Goal: Task Accomplishment & Management: Complete application form

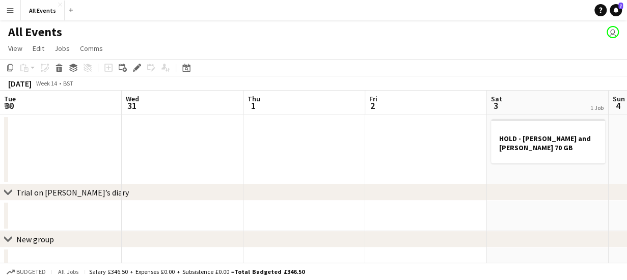
scroll to position [0, 350]
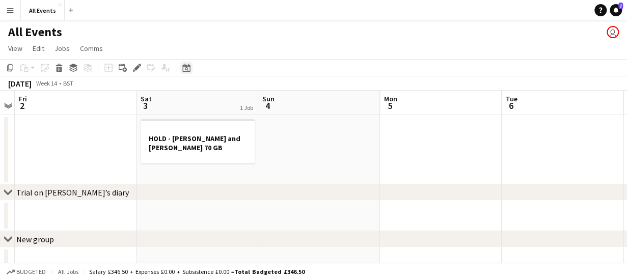
click at [188, 68] on icon "Date picker" at bounding box center [186, 68] width 8 height 8
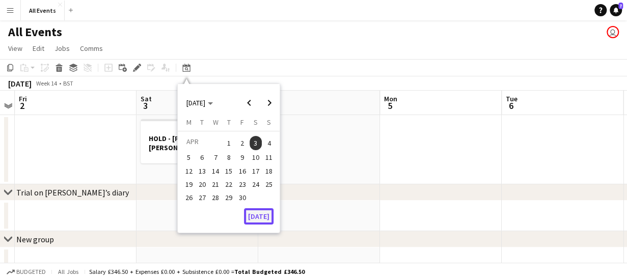
click at [264, 217] on button "[DATE]" at bounding box center [259, 216] width 30 height 16
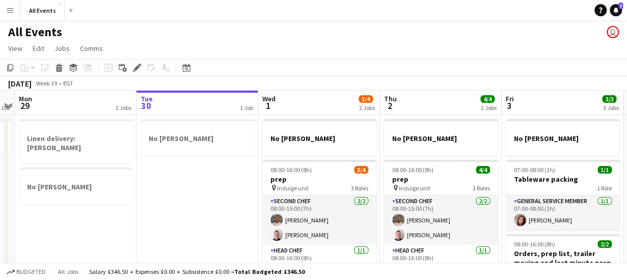
click at [314, 103] on app-board-header-date "Wed 1 3/4 2 Jobs" at bounding box center [319, 103] width 122 height 24
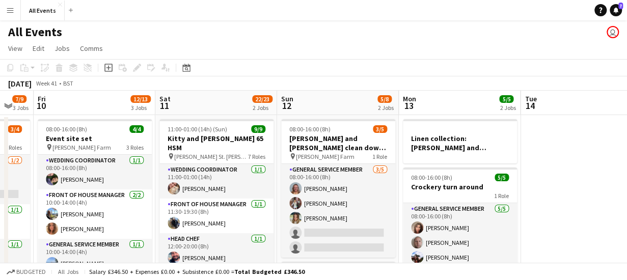
scroll to position [0, 477]
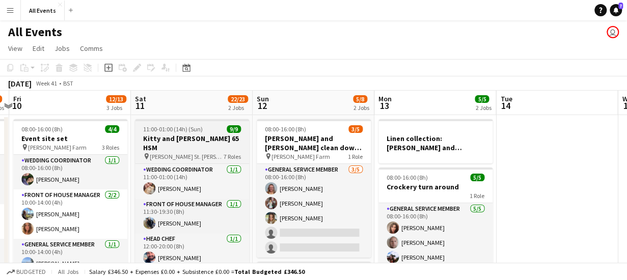
click at [184, 153] on span "[PERSON_NAME] St. [PERSON_NAME]" at bounding box center [187, 157] width 74 height 8
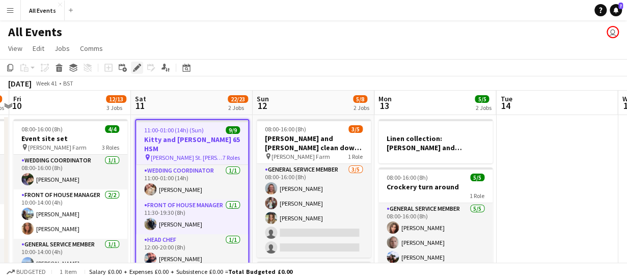
click at [138, 66] on icon at bounding box center [137, 68] width 6 height 6
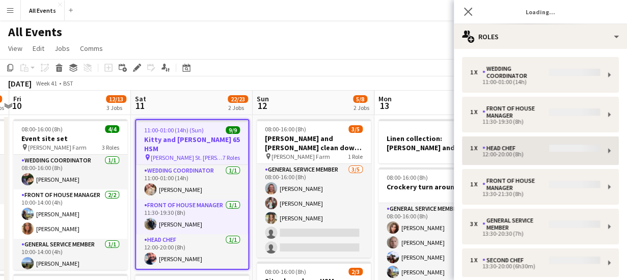
type input "**********"
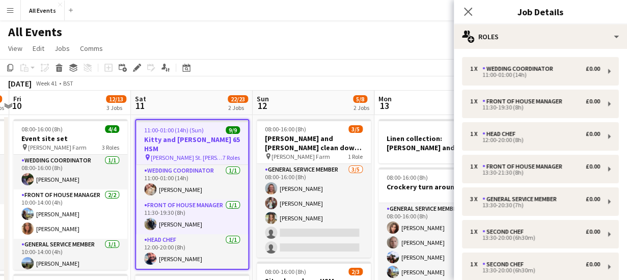
scroll to position [104, 0]
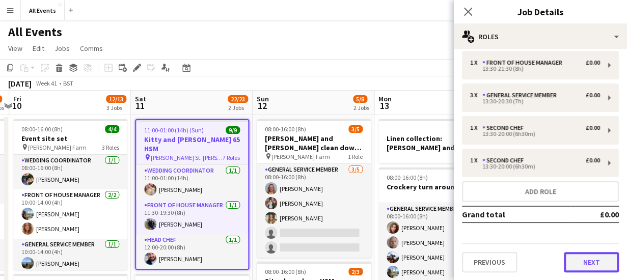
click at [588, 259] on button "Next" at bounding box center [590, 262] width 55 height 20
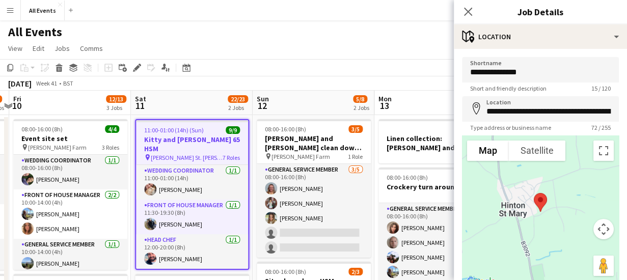
scroll to position [79, 0]
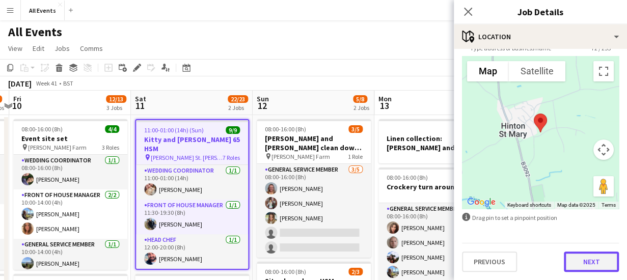
click at [588, 260] on button "Next" at bounding box center [590, 261] width 55 height 20
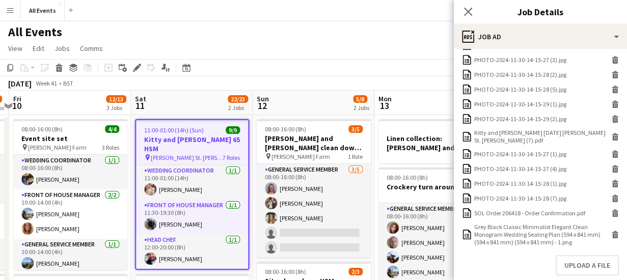
scroll to position [475, 0]
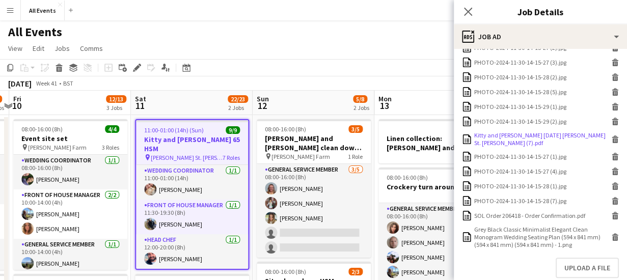
click at [611, 137] on icon at bounding box center [614, 136] width 7 height 3
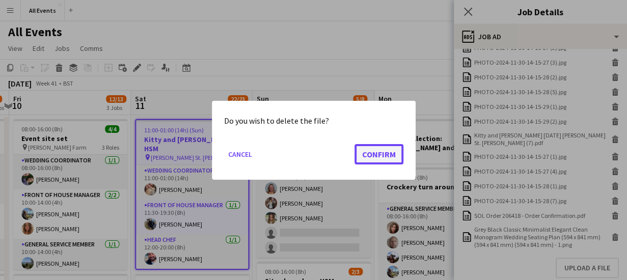
click at [378, 151] on button "Confirm" at bounding box center [378, 154] width 49 height 20
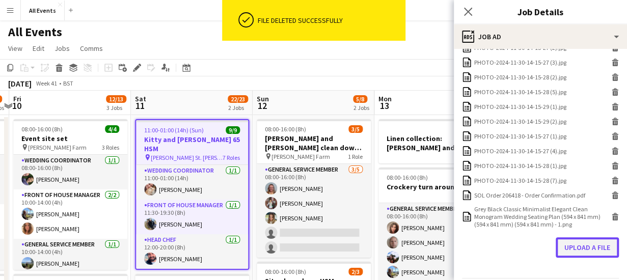
click at [585, 248] on button "Upload a file" at bounding box center [586, 247] width 63 height 20
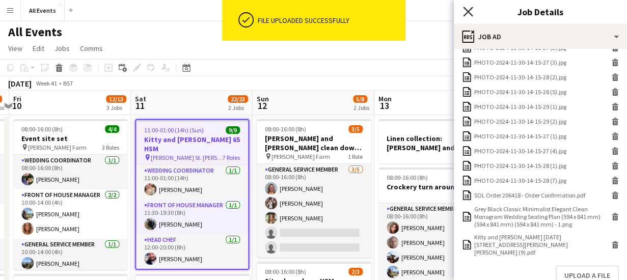
click at [467, 12] on icon at bounding box center [468, 12] width 10 height 10
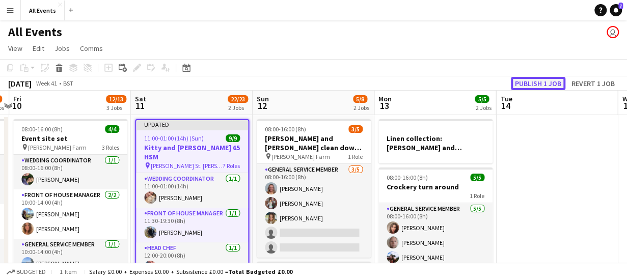
click at [546, 81] on button "Publish 1 job" at bounding box center [538, 83] width 54 height 13
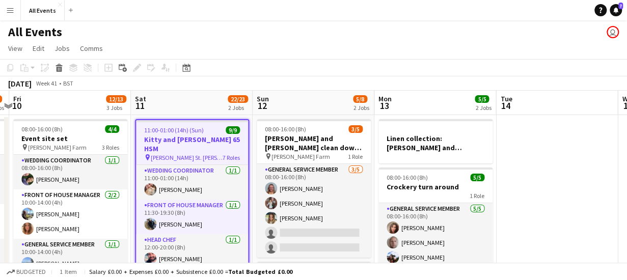
click at [238, 70] on app-toolbar "Copy Paste Paste Ctrl+V Paste with crew Ctrl+Shift+V Paste linked Job [GEOGRAPH…" at bounding box center [313, 67] width 627 height 17
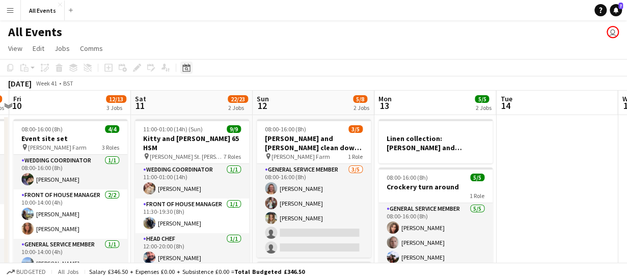
click at [188, 69] on icon "Date picker" at bounding box center [186, 68] width 8 height 8
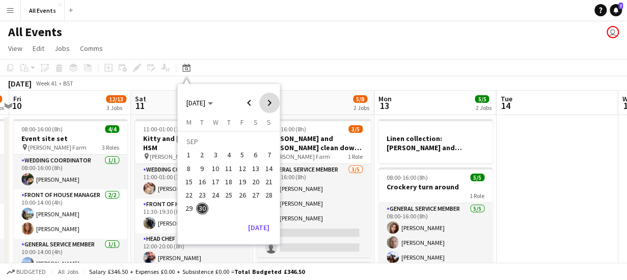
click at [270, 101] on span "Next month" at bounding box center [269, 103] width 20 height 20
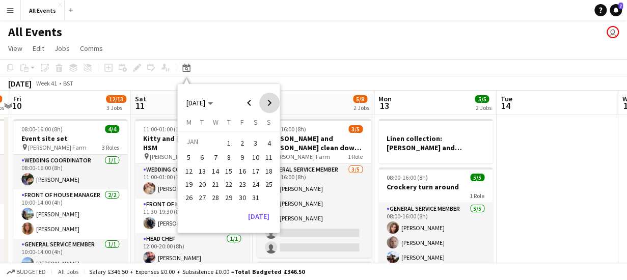
click at [270, 101] on span "Next month" at bounding box center [269, 103] width 20 height 20
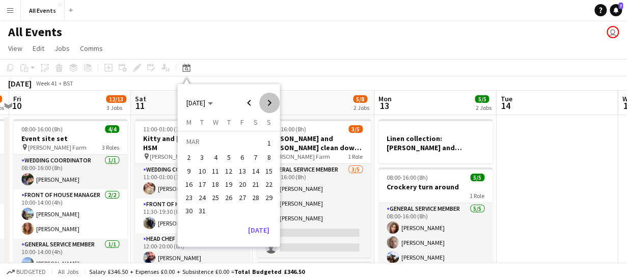
click at [270, 101] on span "Next month" at bounding box center [269, 103] width 20 height 20
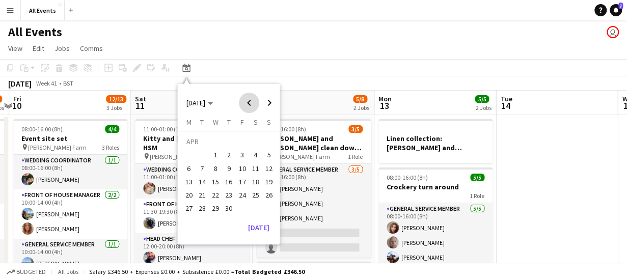
click at [250, 102] on span "Previous month" at bounding box center [249, 103] width 20 height 20
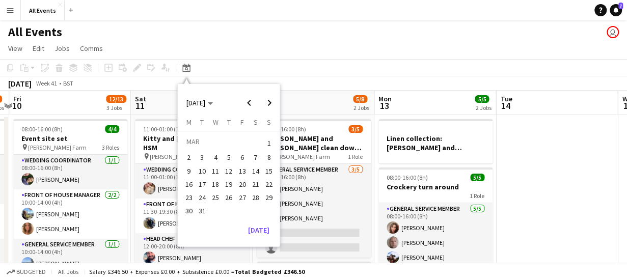
click at [255, 171] on span "14" at bounding box center [255, 171] width 12 height 12
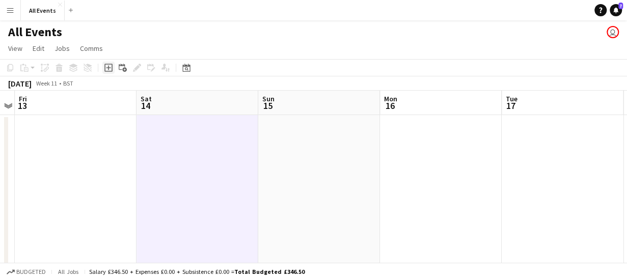
click at [107, 69] on icon "Add job" at bounding box center [108, 68] width 8 height 8
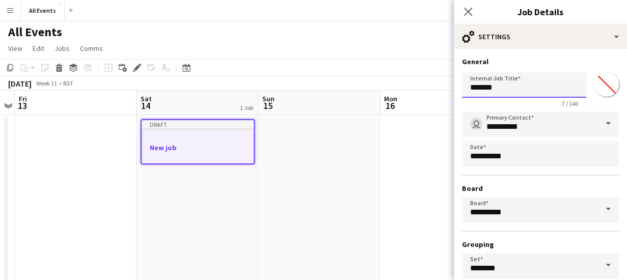
click at [513, 89] on input "*******" at bounding box center [524, 84] width 124 height 25
type input "*"
paste input "**********"
click at [563, 88] on input "**********" at bounding box center [520, 84] width 117 height 25
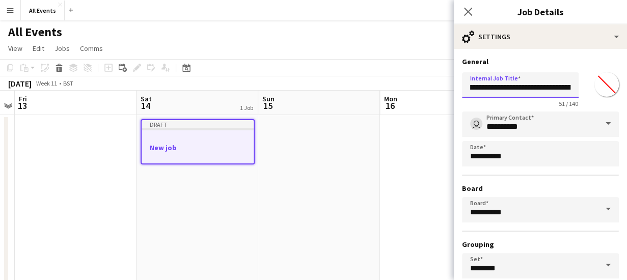
scroll to position [0, 53]
click at [557, 88] on input "**********" at bounding box center [520, 84] width 117 height 25
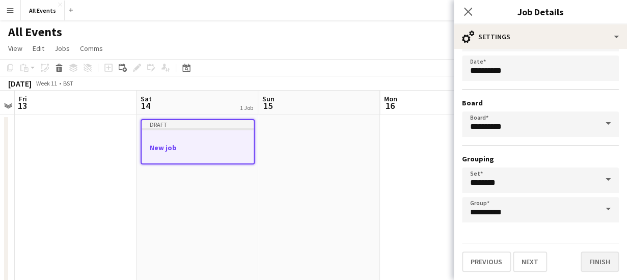
type input "**********"
click at [585, 258] on button "Finish" at bounding box center [599, 261] width 38 height 20
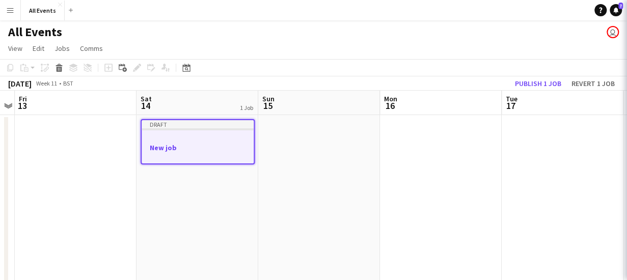
scroll to position [0, 0]
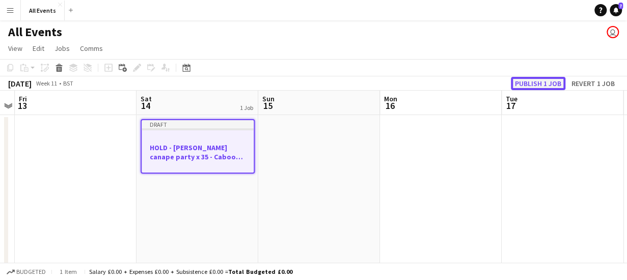
click at [545, 80] on button "Publish 1 job" at bounding box center [538, 83] width 54 height 13
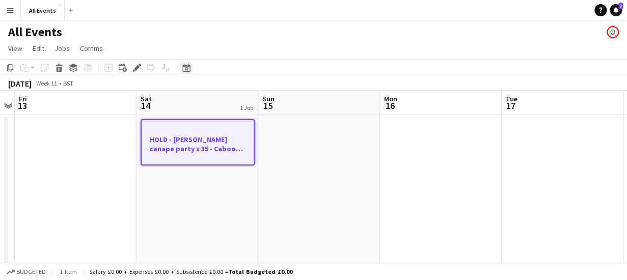
click at [186, 68] on icon at bounding box center [187, 69] width 4 height 4
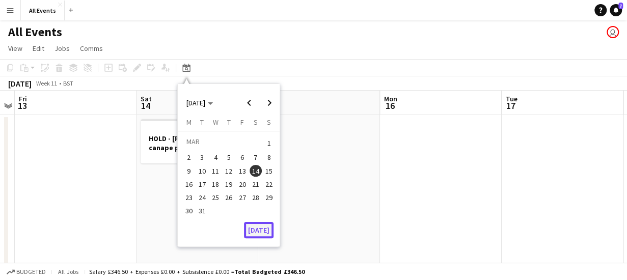
click at [262, 229] on button "[DATE]" at bounding box center [259, 230] width 30 height 16
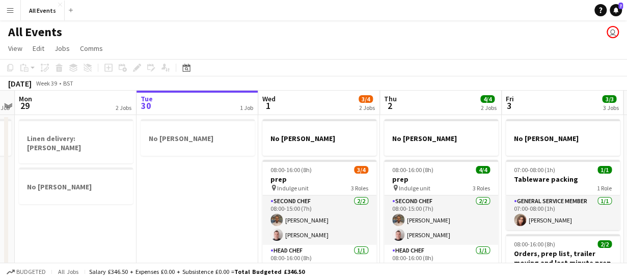
click at [201, 105] on app-board-header-date "Tue 30 1 Job" at bounding box center [197, 103] width 122 height 24
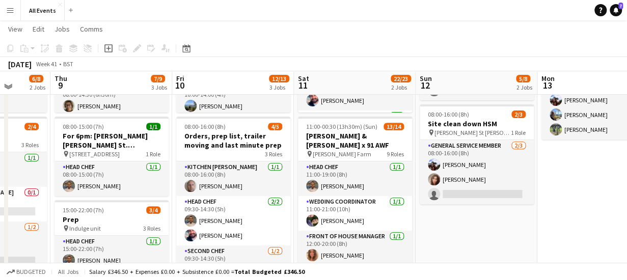
scroll to position [155, 0]
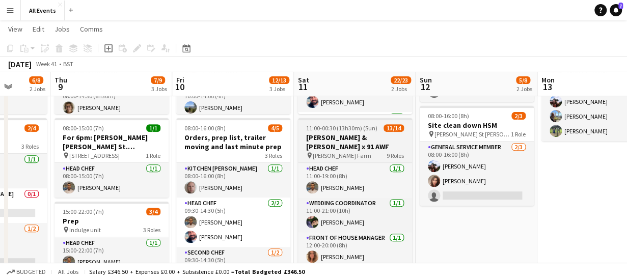
click at [332, 135] on h3 "[PERSON_NAME] & [PERSON_NAME] x 91 AWF" at bounding box center [355, 142] width 114 height 18
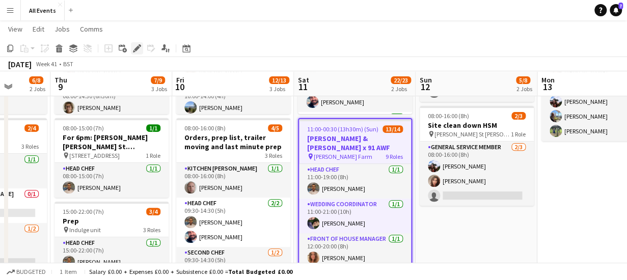
click at [136, 46] on icon "Edit" at bounding box center [137, 48] width 8 height 8
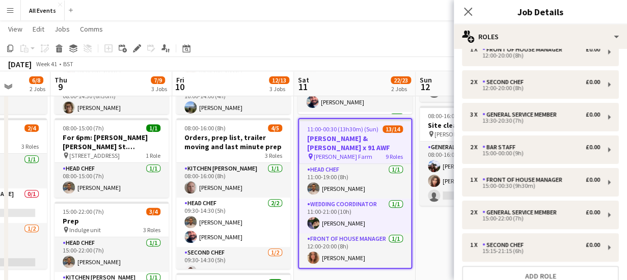
scroll to position [169, 0]
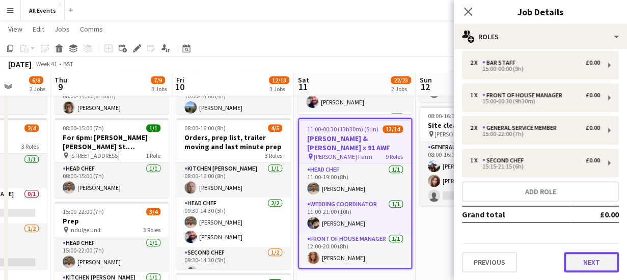
click at [589, 266] on button "Next" at bounding box center [590, 262] width 55 height 20
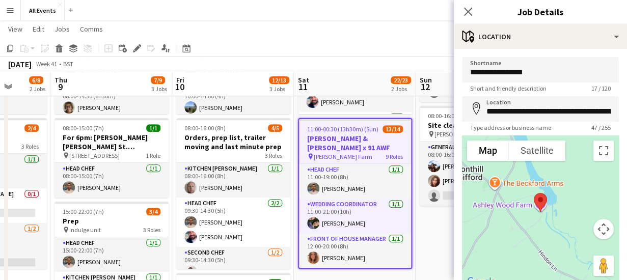
scroll to position [79, 0]
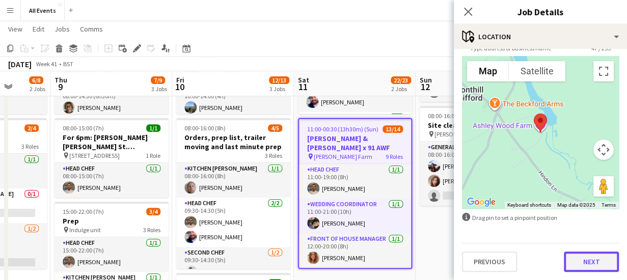
click at [584, 263] on button "Next" at bounding box center [590, 261] width 55 height 20
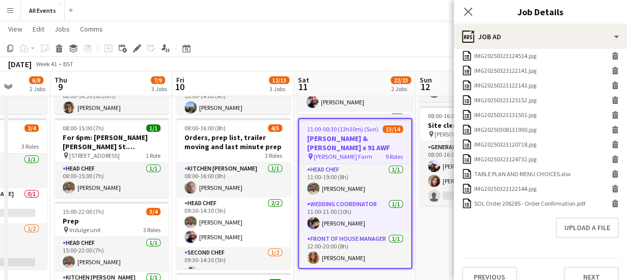
scroll to position [430, 0]
click at [582, 219] on button "Upload a file" at bounding box center [586, 226] width 63 height 20
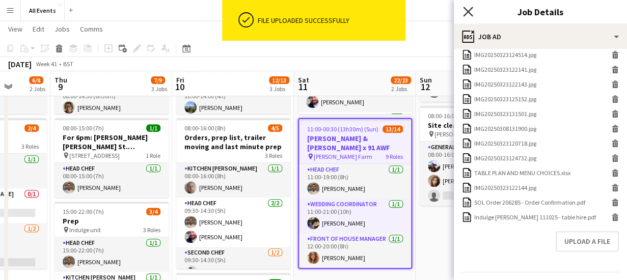
click at [466, 11] on icon at bounding box center [468, 12] width 10 height 10
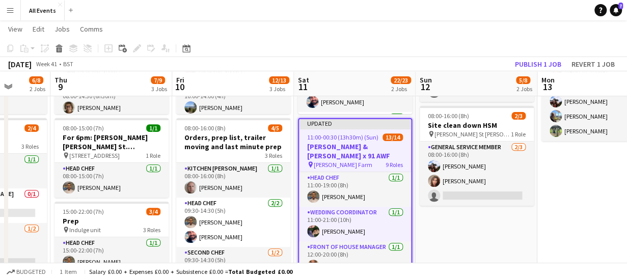
click at [439, 42] on app-toolbar "Copy Paste Paste Ctrl+V Paste with crew Ctrl+Shift+V Paste linked Job [GEOGRAPH…" at bounding box center [313, 48] width 627 height 17
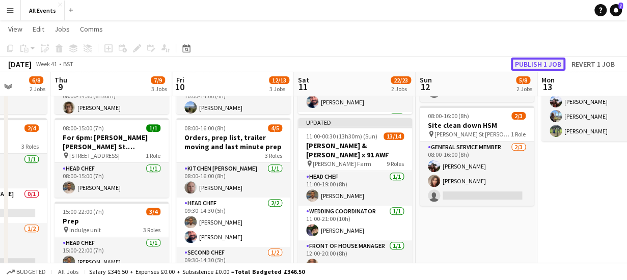
click at [533, 63] on button "Publish 1 job" at bounding box center [538, 64] width 54 height 13
